Goal: Task Accomplishment & Management: Manage account settings

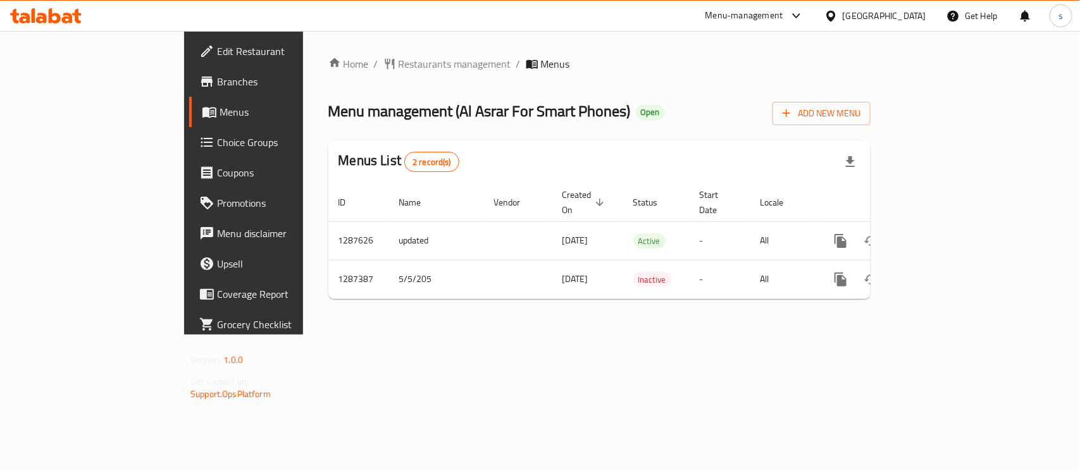
click at [656, 65] on ol "Home / Restaurants management / Menus" at bounding box center [599, 63] width 542 height 15
click at [909, 11] on div "[GEOGRAPHIC_DATA]" at bounding box center [885, 16] width 84 height 14
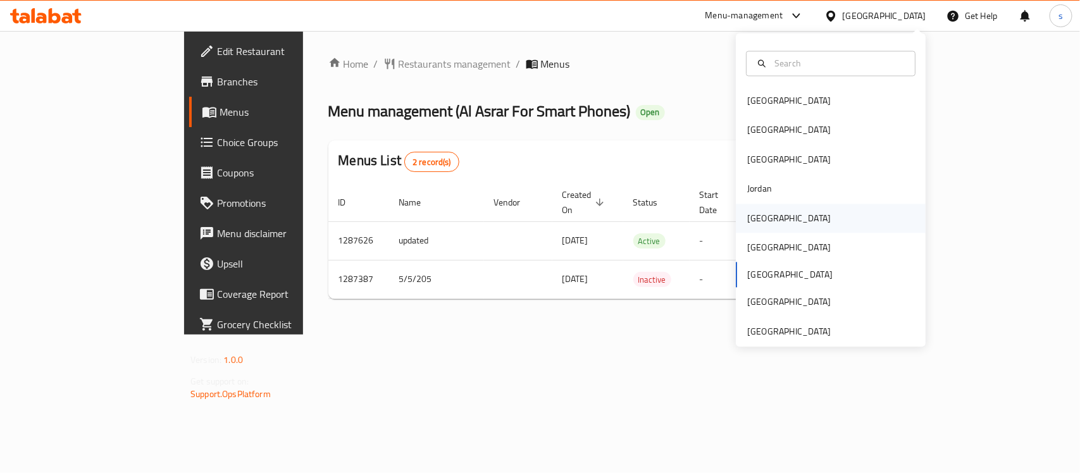
click at [747, 220] on div "[GEOGRAPHIC_DATA]" at bounding box center [789, 218] width 84 height 14
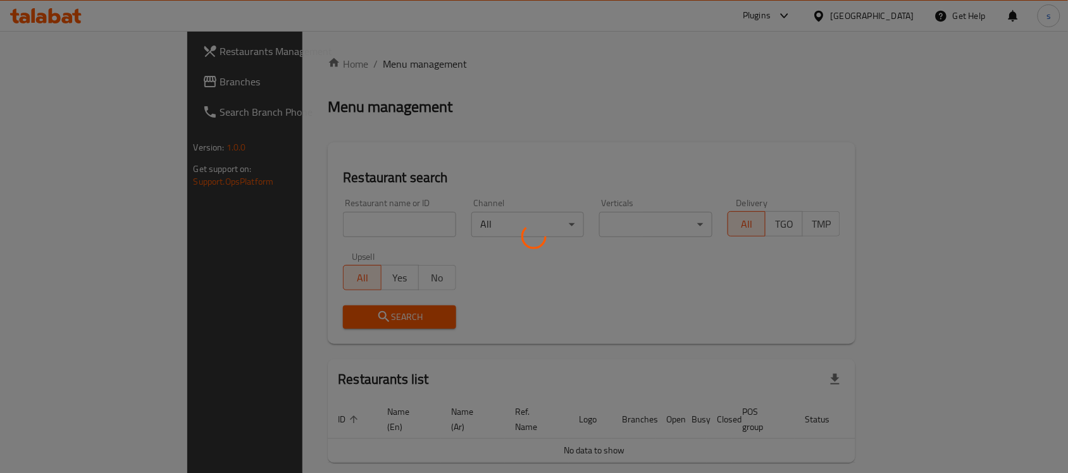
click at [54, 82] on div at bounding box center [534, 236] width 1068 height 473
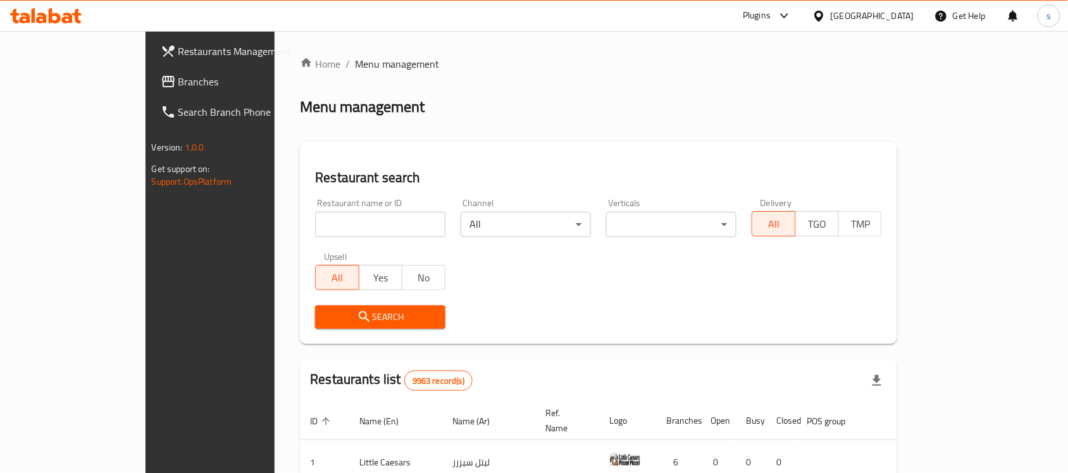
click at [178, 82] on span "Branches" at bounding box center [245, 81] width 135 height 15
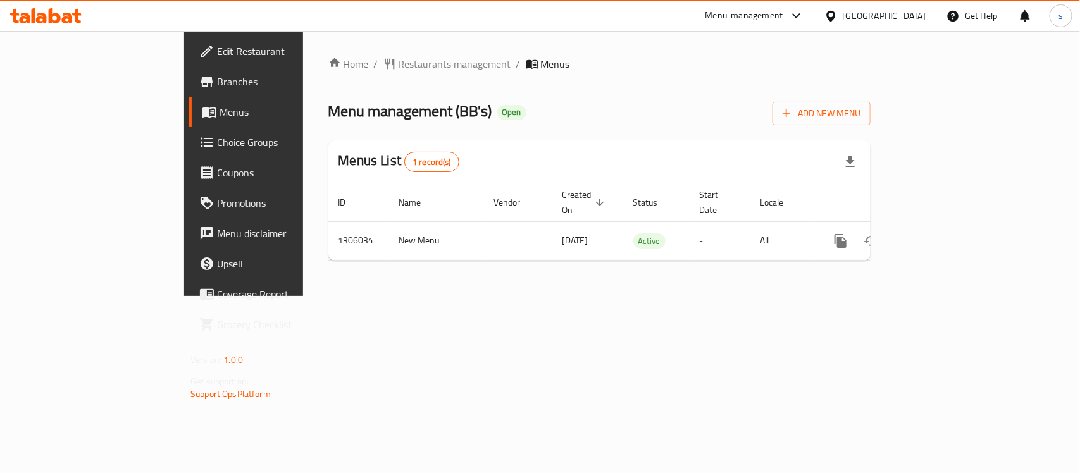
click at [838, 16] on icon at bounding box center [830, 15] width 13 height 13
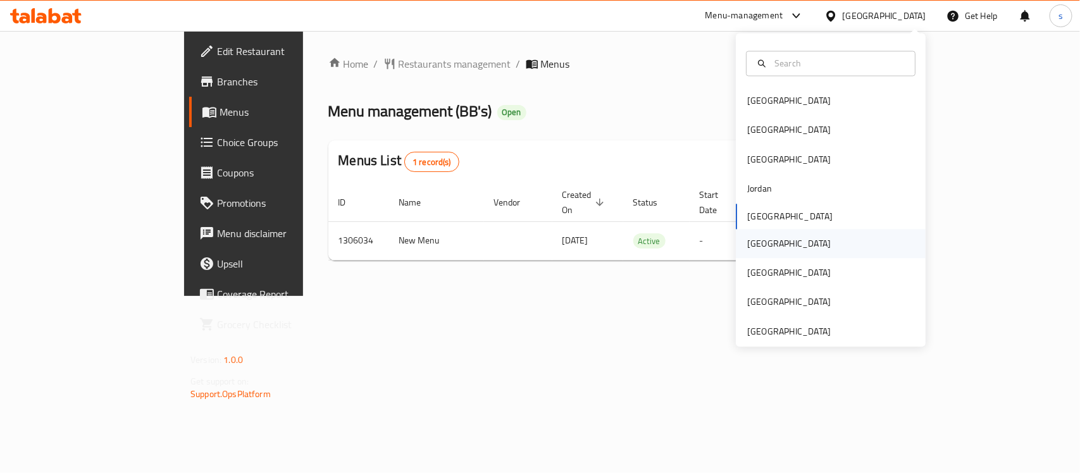
click at [747, 239] on div "[GEOGRAPHIC_DATA]" at bounding box center [789, 244] width 84 height 14
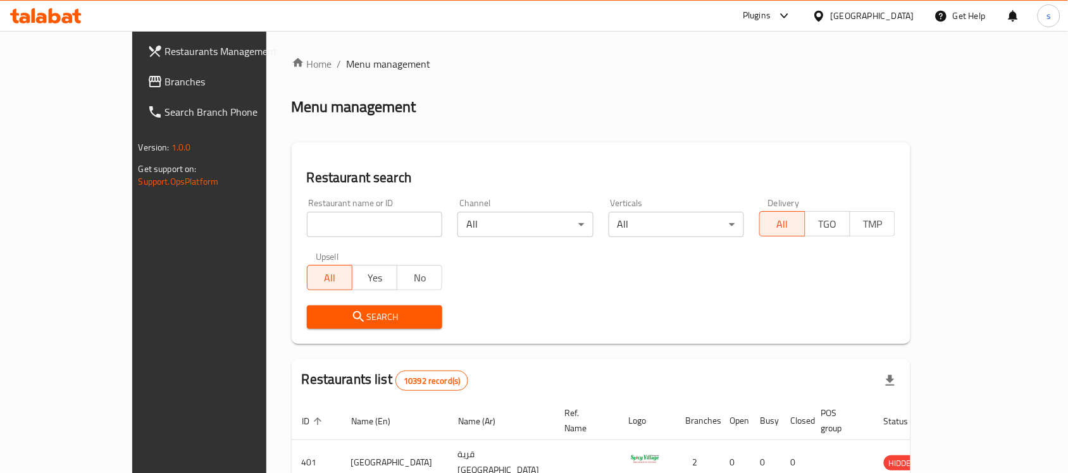
click at [66, 84] on div at bounding box center [534, 236] width 1068 height 473
click at [165, 84] on span "Branches" at bounding box center [232, 81] width 135 height 15
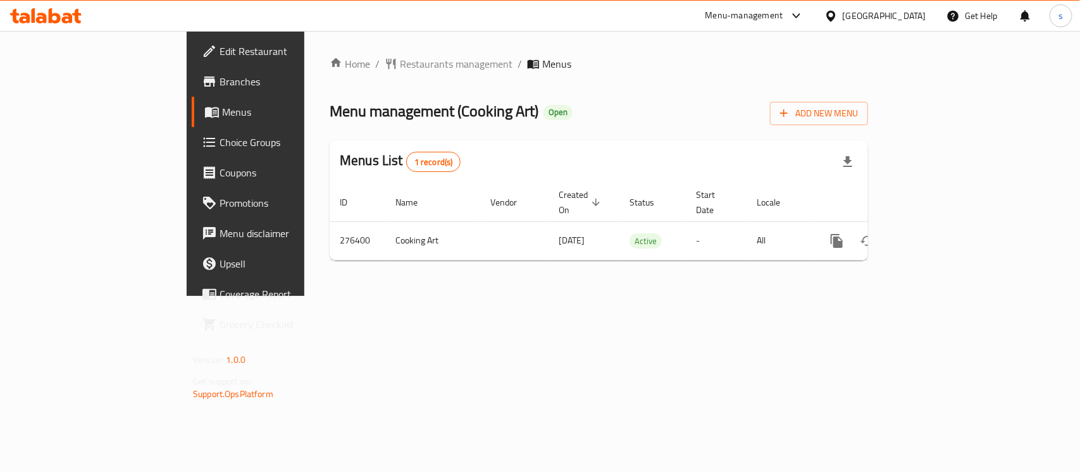
click at [838, 18] on icon at bounding box center [830, 15] width 13 height 13
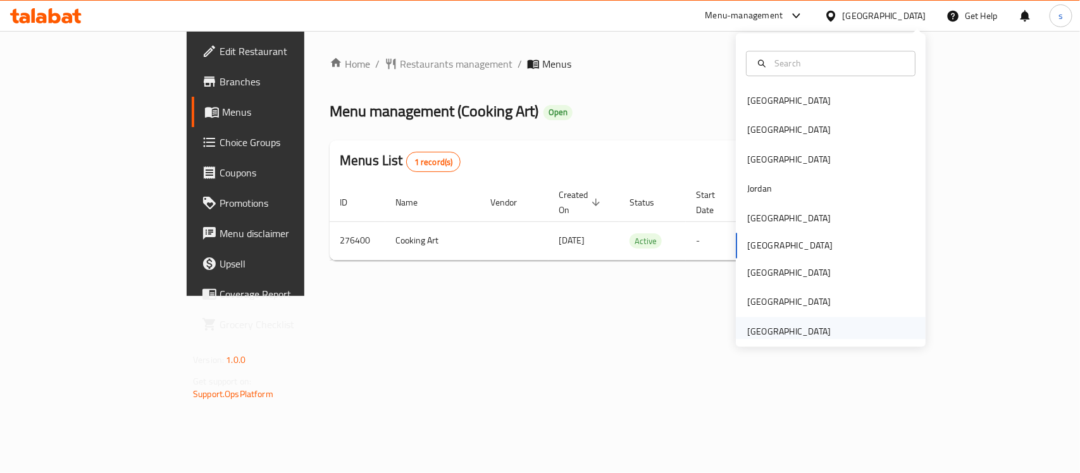
click at [801, 336] on div "[GEOGRAPHIC_DATA]" at bounding box center [789, 332] width 84 height 14
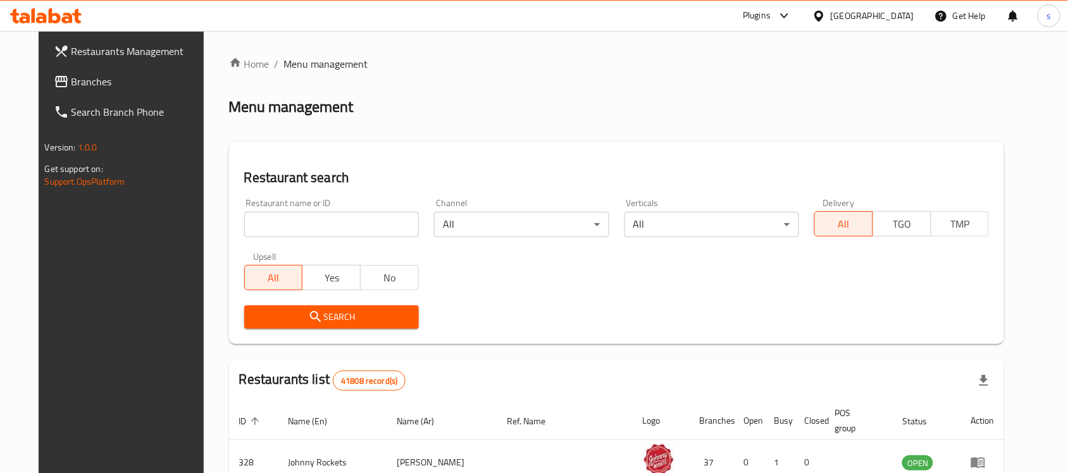
click at [72, 82] on span "Branches" at bounding box center [139, 81] width 135 height 15
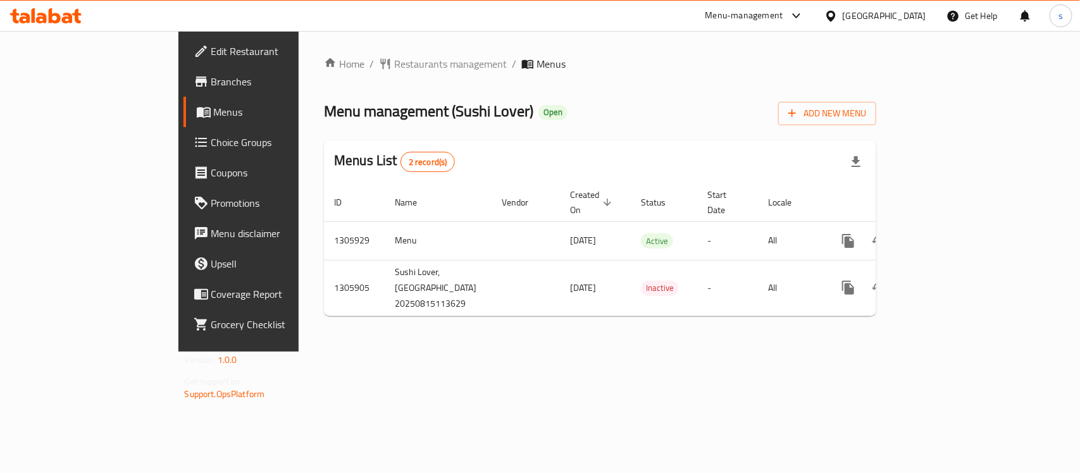
click at [855, 26] on div "[GEOGRAPHIC_DATA]" at bounding box center [875, 16] width 122 height 30
click at [862, 15] on div "[GEOGRAPHIC_DATA]" at bounding box center [885, 16] width 84 height 14
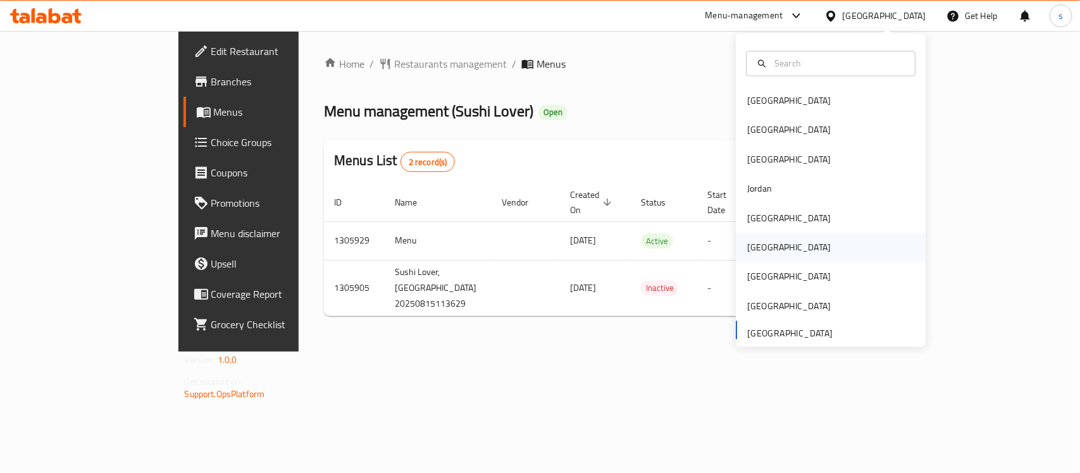
click at [758, 247] on div "[GEOGRAPHIC_DATA]" at bounding box center [789, 247] width 104 height 29
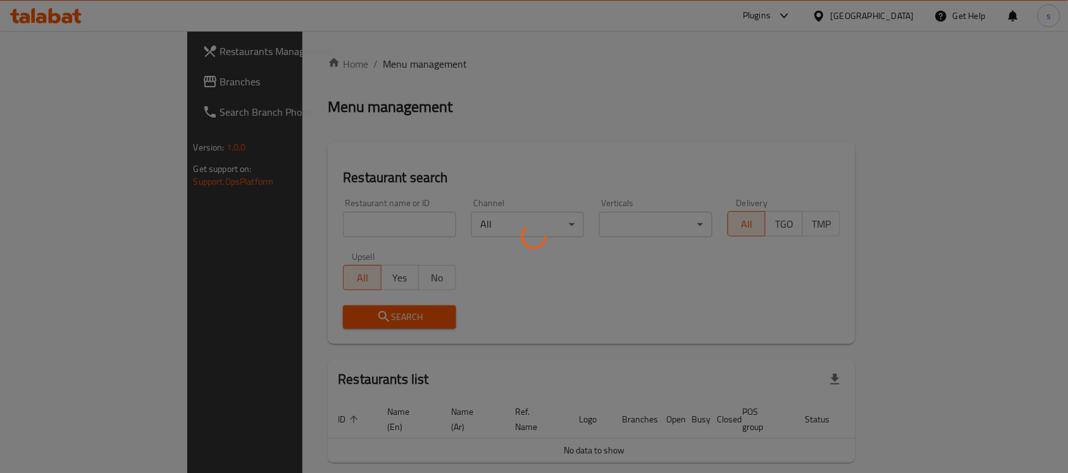
click at [65, 87] on div at bounding box center [534, 236] width 1068 height 473
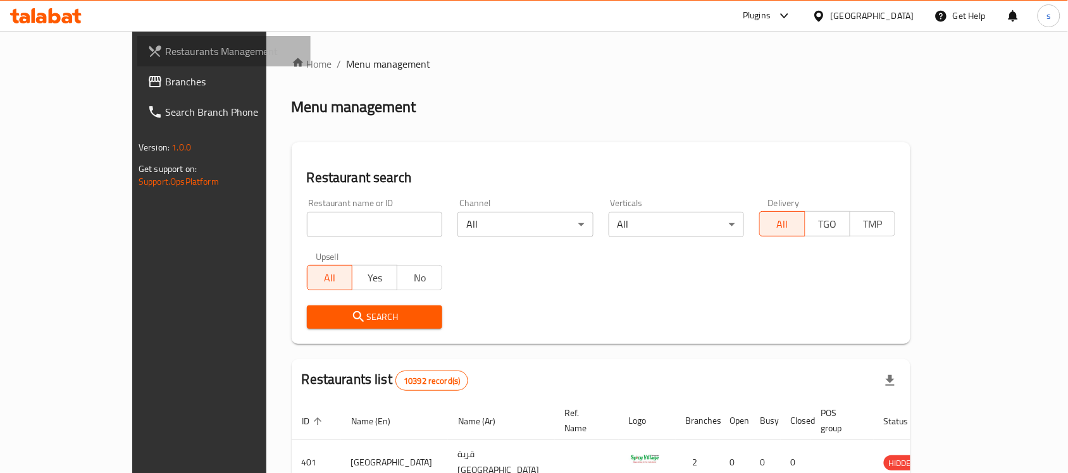
click at [137, 63] on link "Restaurants Management" at bounding box center [223, 51] width 173 height 30
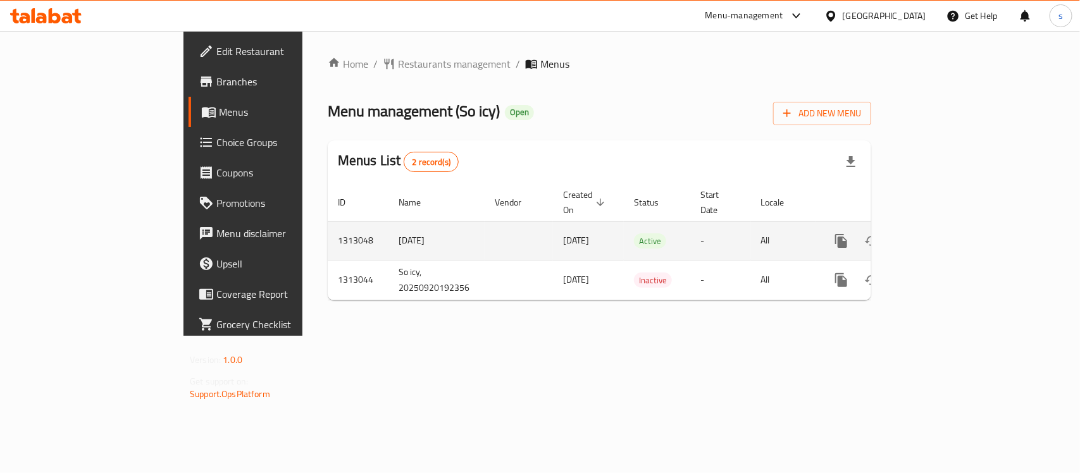
click at [940, 233] on icon "enhanced table" at bounding box center [932, 240] width 15 height 15
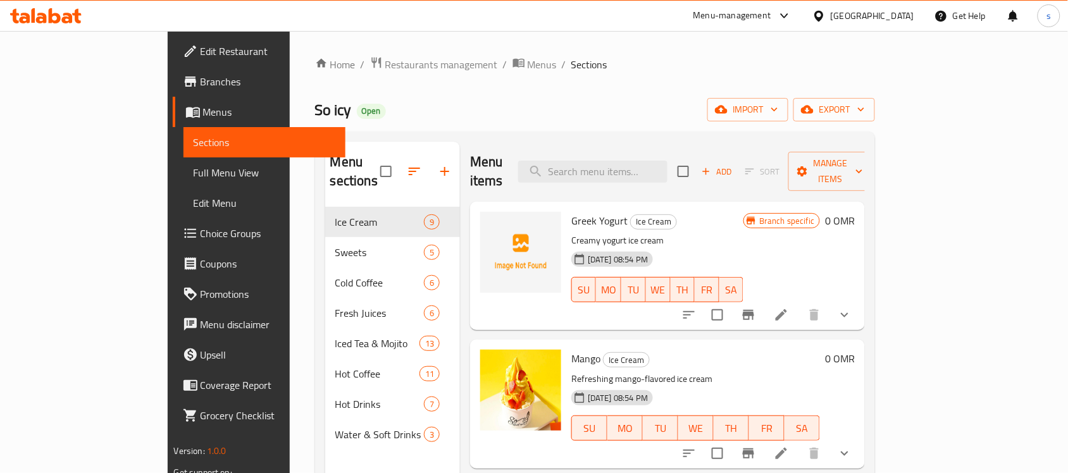
click at [640, 149] on div "Menu items Add Sort Manage items" at bounding box center [667, 172] width 395 height 60
click at [654, 161] on input "search" at bounding box center [592, 172] width 149 height 22
paste input "So icy, Jalan bani buhassan"
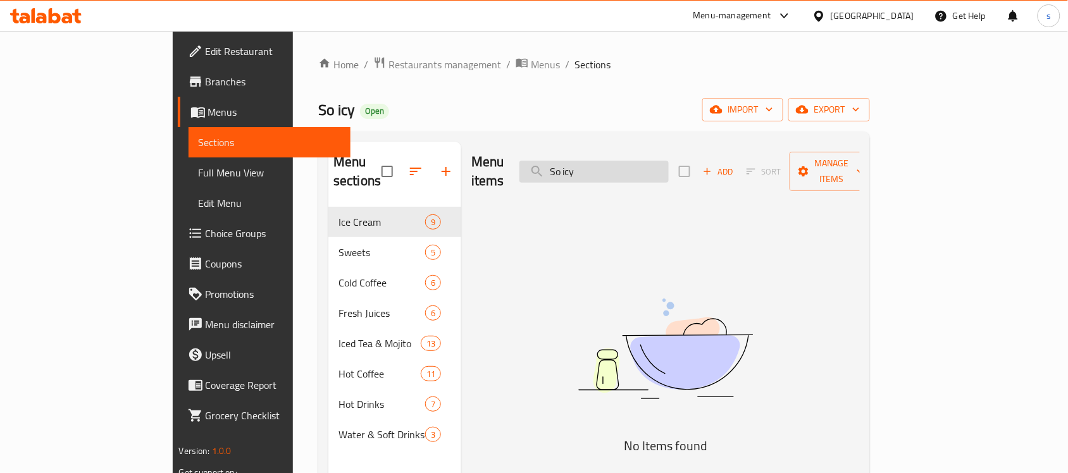
click at [652, 168] on input "So icy" at bounding box center [593, 172] width 149 height 22
drag, startPoint x: 652, startPoint y: 168, endPoint x: 538, endPoint y: 178, distance: 115.0
click at [538, 178] on div "Menu items So icy Add Sort Manage items" at bounding box center [665, 172] width 389 height 60
paste input "Blueberry Cake"
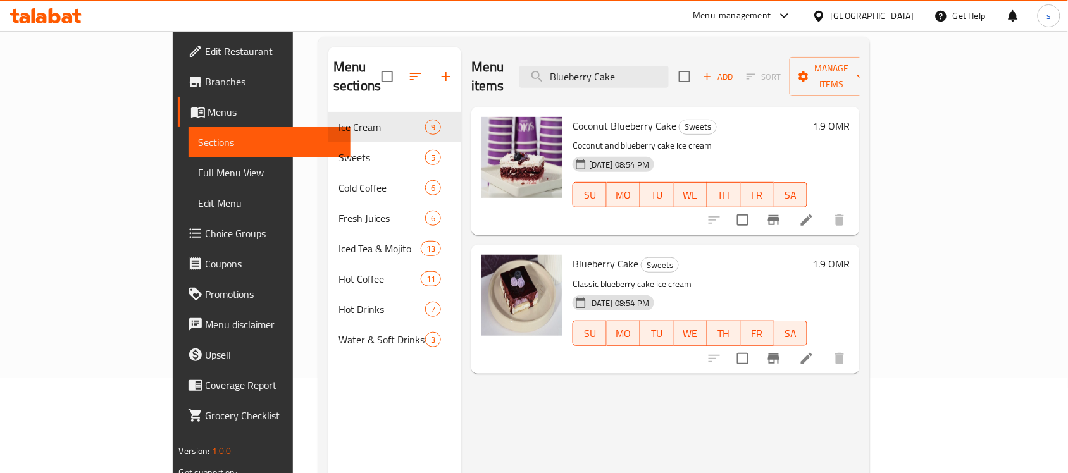
scroll to position [20, 0]
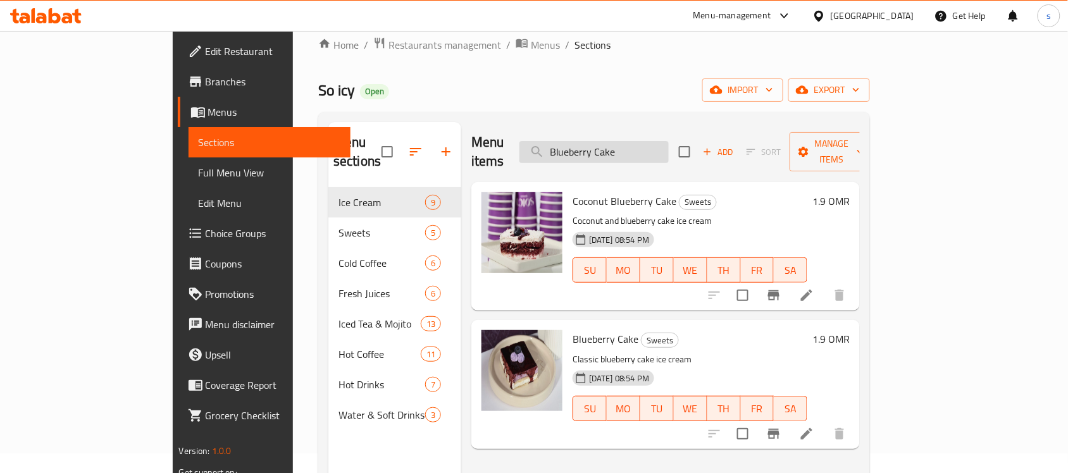
click at [669, 147] on input "Blueberry Cake" at bounding box center [593, 152] width 149 height 22
paste input "2302807041"
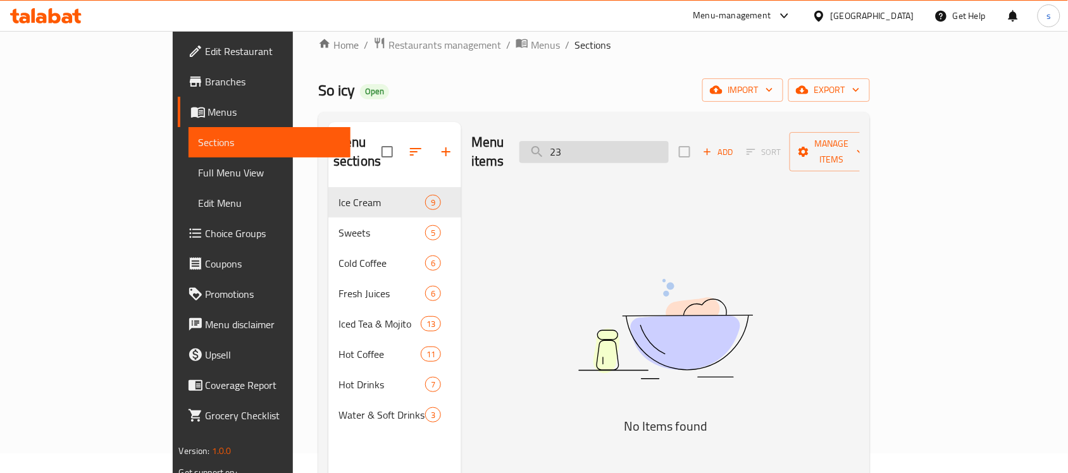
type input "2"
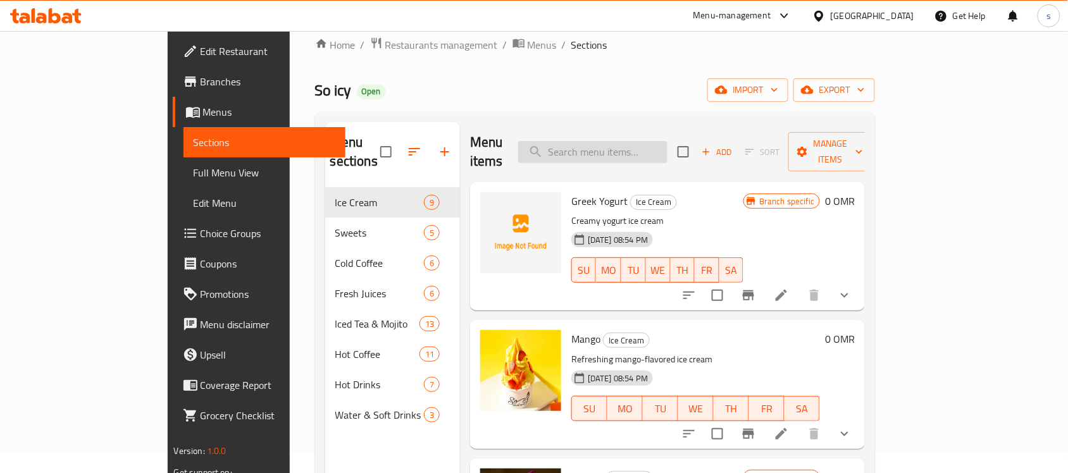
click at [666, 144] on input "search" at bounding box center [592, 152] width 149 height 22
paste input "Blueberry Cake"
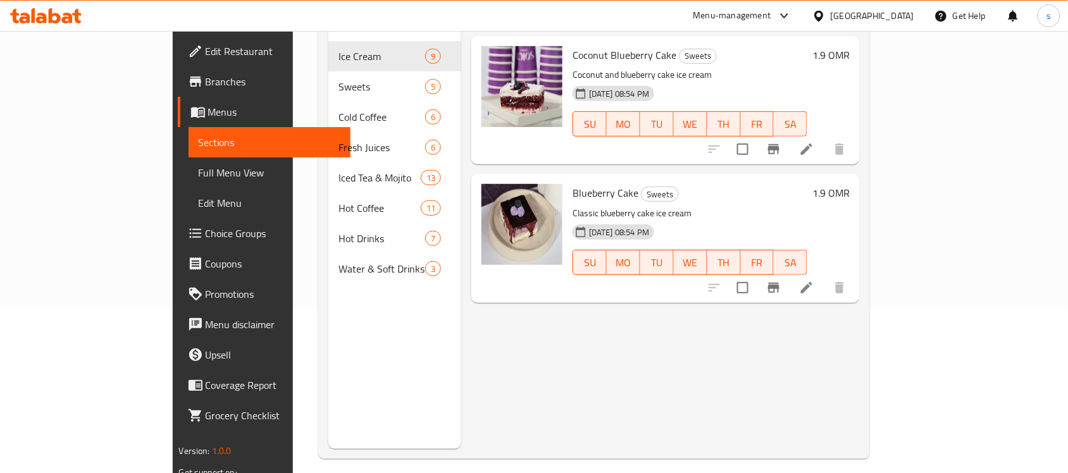
scroll to position [178, 0]
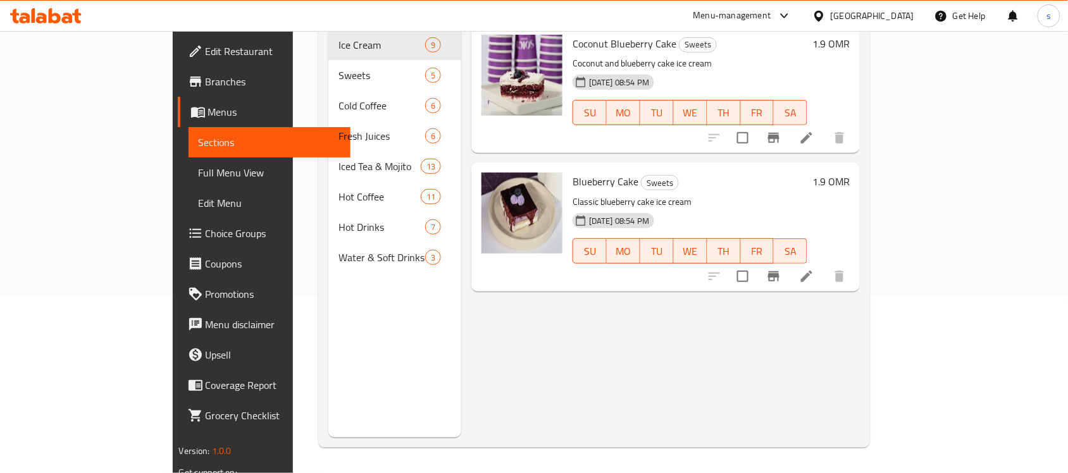
type input "Blueberry Cake"
click at [812, 271] on icon at bounding box center [806, 276] width 11 height 11
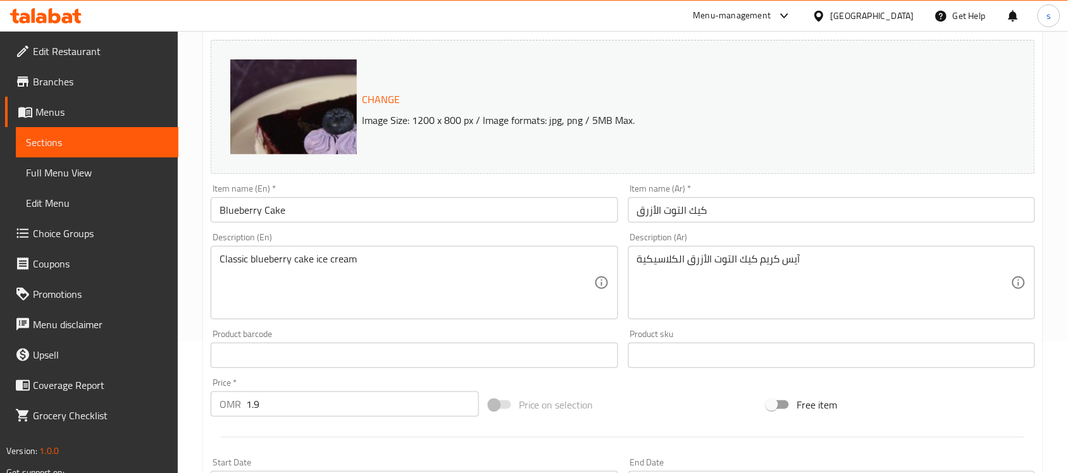
scroll to position [121, 0]
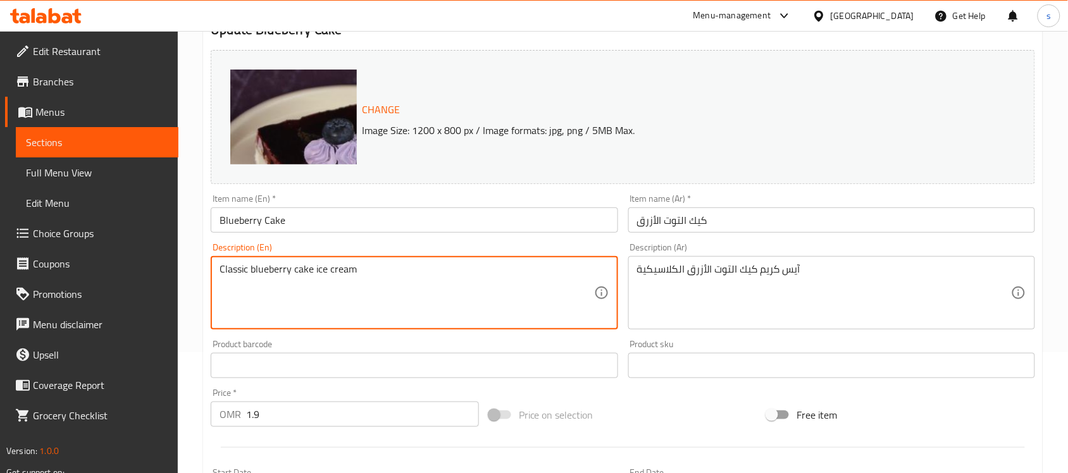
drag, startPoint x: 365, startPoint y: 273, endPoint x: 160, endPoint y: 263, distance: 205.2
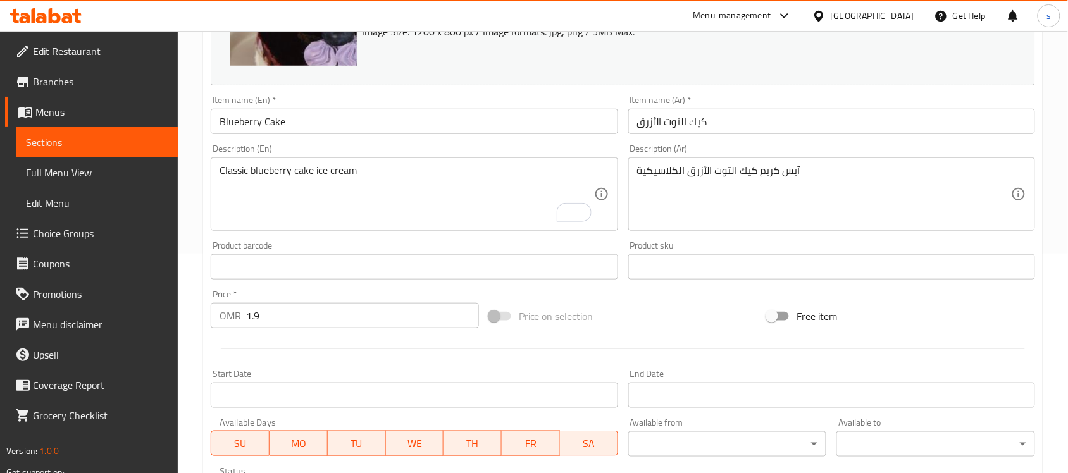
scroll to position [0, 0]
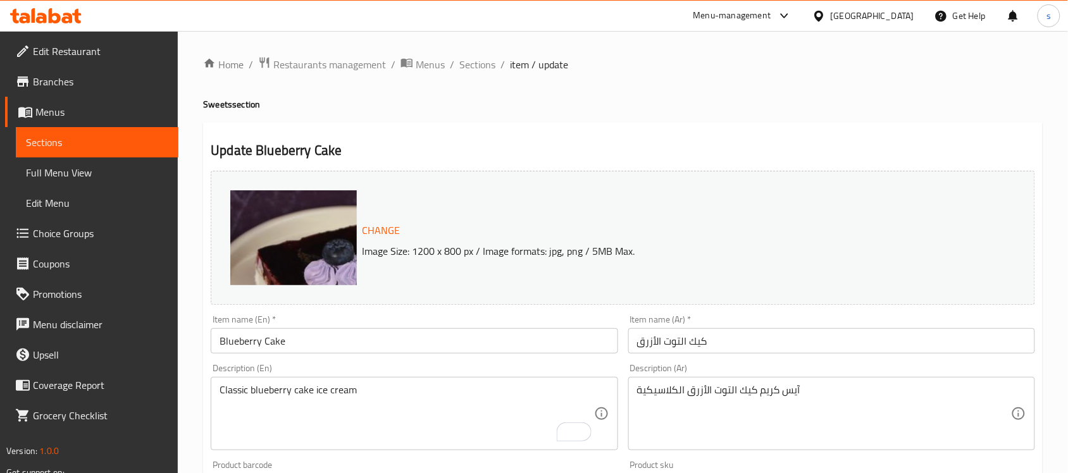
click at [892, 19] on div "Oman" at bounding box center [873, 16] width 84 height 14
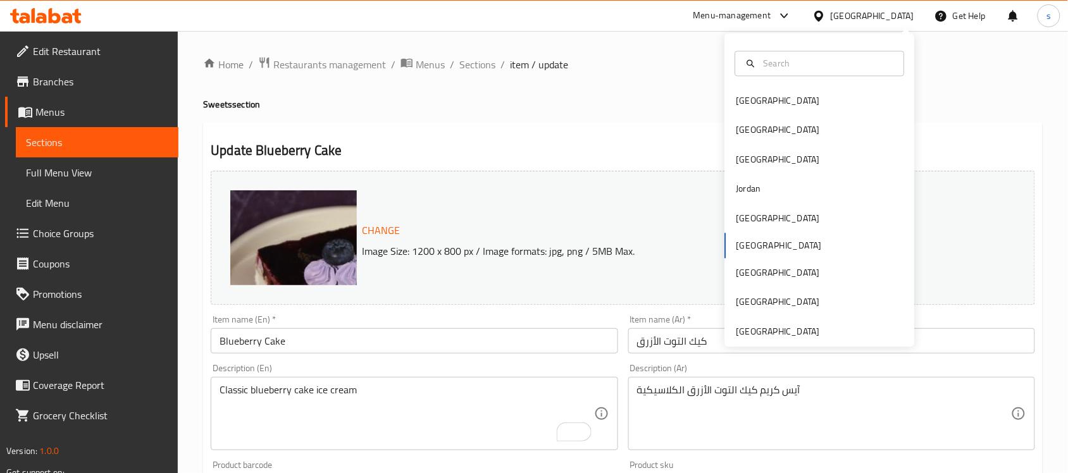
click at [738, 246] on div "Bahrain Egypt Iraq Jordan Kuwait Oman Qatar Saudi Arabia United Arab Emirates" at bounding box center [820, 217] width 190 height 260
click at [742, 248] on div "Bahrain Egypt Iraq Jordan Kuwait Oman Qatar Saudi Arabia United Arab Emirates" at bounding box center [820, 217] width 190 height 260
click at [735, 246] on div "Bahrain Egypt Iraq Jordan Kuwait Oman Qatar Saudi Arabia United Arab Emirates" at bounding box center [820, 217] width 190 height 260
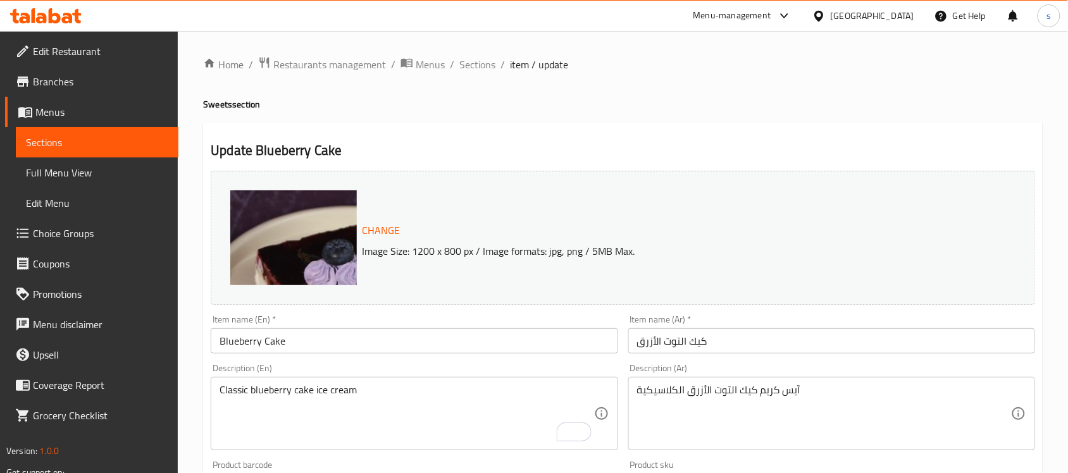
click at [645, 103] on h4 "Sweets section" at bounding box center [623, 104] width 840 height 13
click at [788, 14] on icon at bounding box center [784, 15] width 8 height 5
click at [760, 152] on div "Restaurant-Management" at bounding box center [724, 140] width 120 height 29
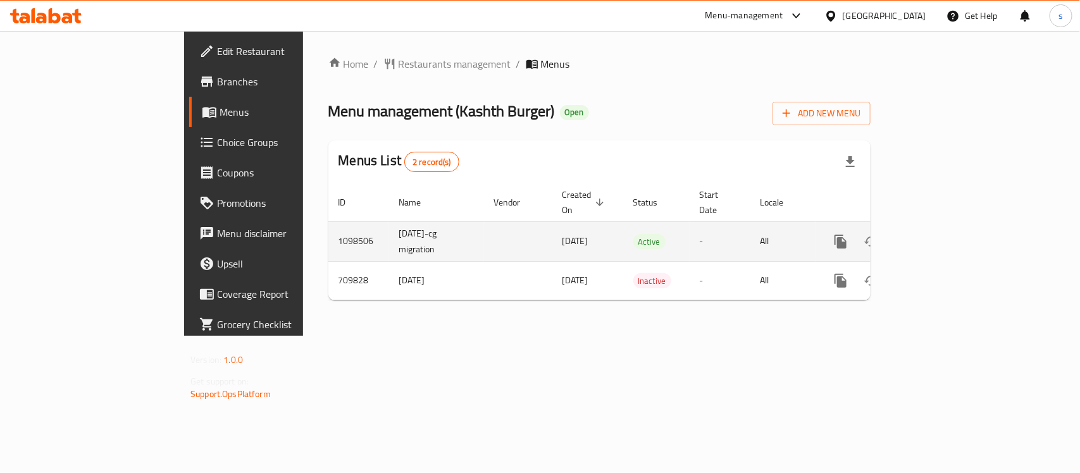
click at [938, 236] on icon "enhanced table" at bounding box center [931, 241] width 11 height 11
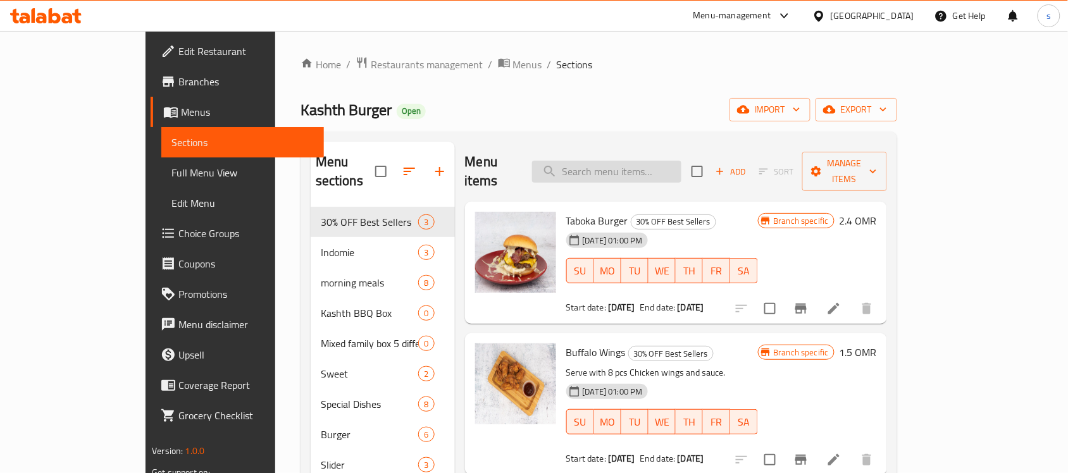
click at [606, 165] on input "search" at bounding box center [606, 172] width 149 height 22
paste input "Mountain Dew"
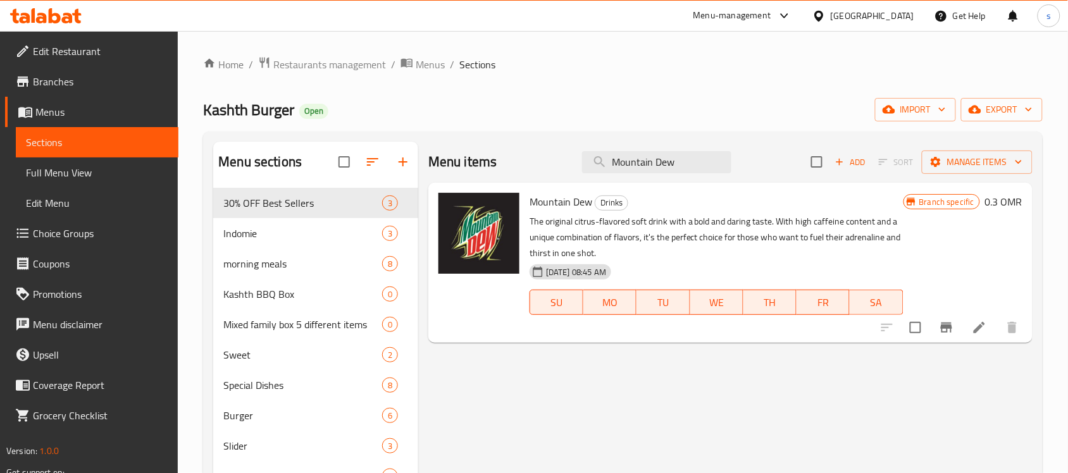
type input "Mountain Dew"
click at [771, 14] on div "Menu-management" at bounding box center [732, 15] width 78 height 15
click at [823, 14] on icon at bounding box center [818, 15] width 9 height 11
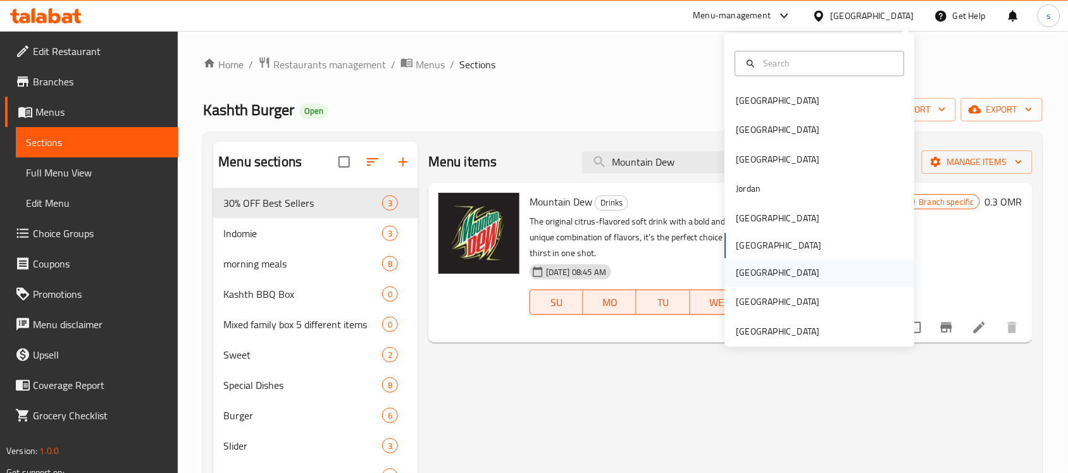
click at [739, 270] on div "[GEOGRAPHIC_DATA]" at bounding box center [779, 273] width 84 height 14
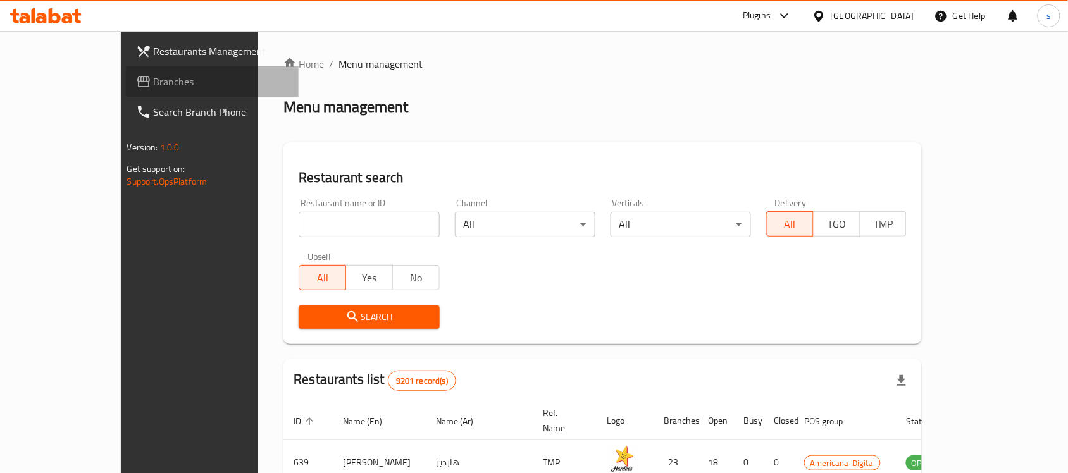
click at [154, 84] on span "Branches" at bounding box center [221, 81] width 135 height 15
